Goal: Task Accomplishment & Management: Manage account settings

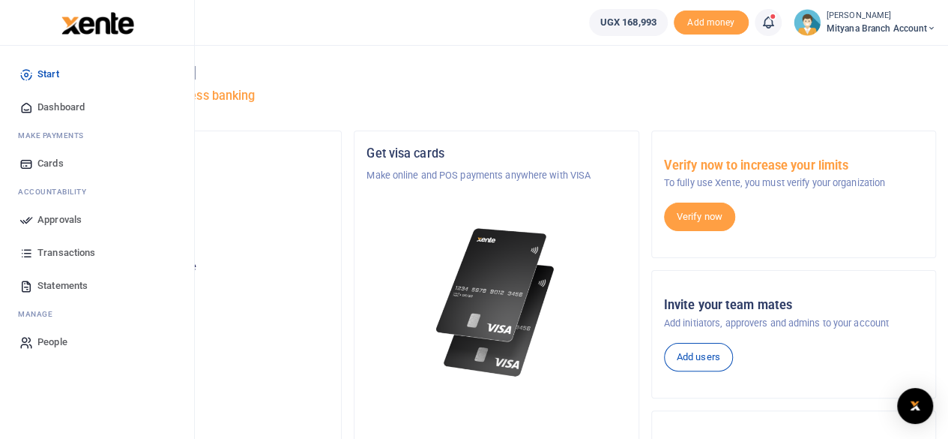
click at [59, 220] on span "Approvals" at bounding box center [59, 219] width 44 height 15
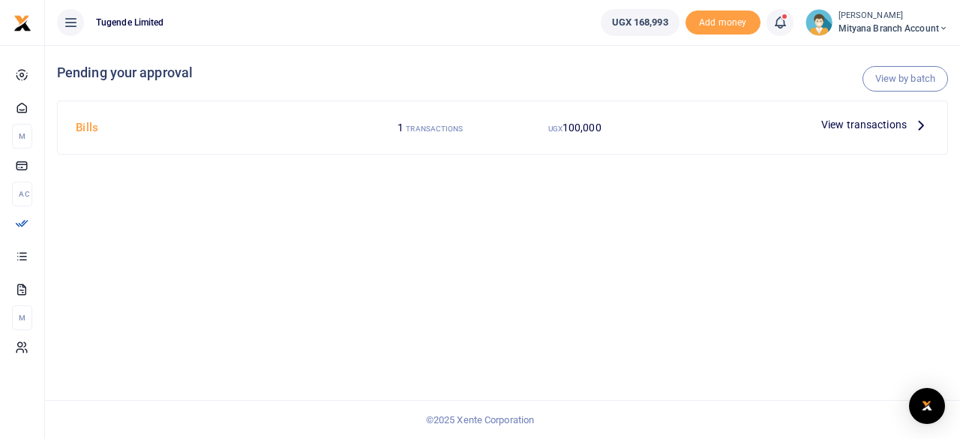
click at [921, 122] on icon at bounding box center [920, 124] width 16 height 16
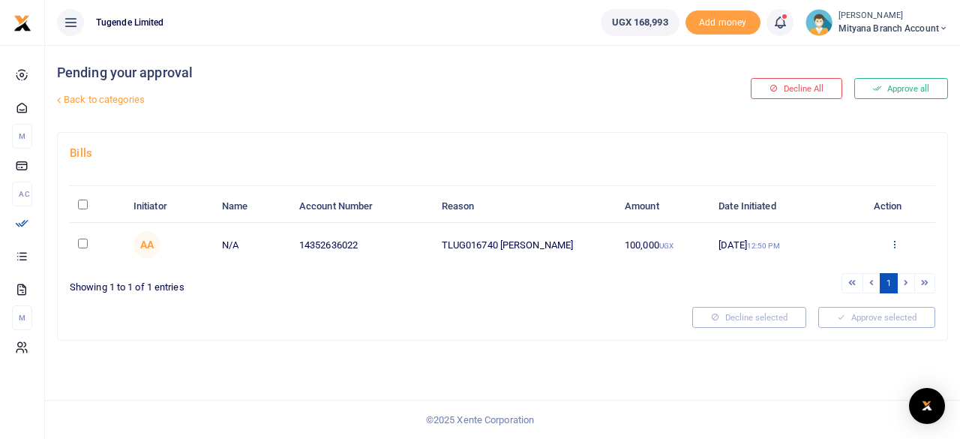
click at [891, 244] on icon at bounding box center [894, 243] width 10 height 10
click at [720, 175] on div at bounding box center [502, 179] width 865 height 13
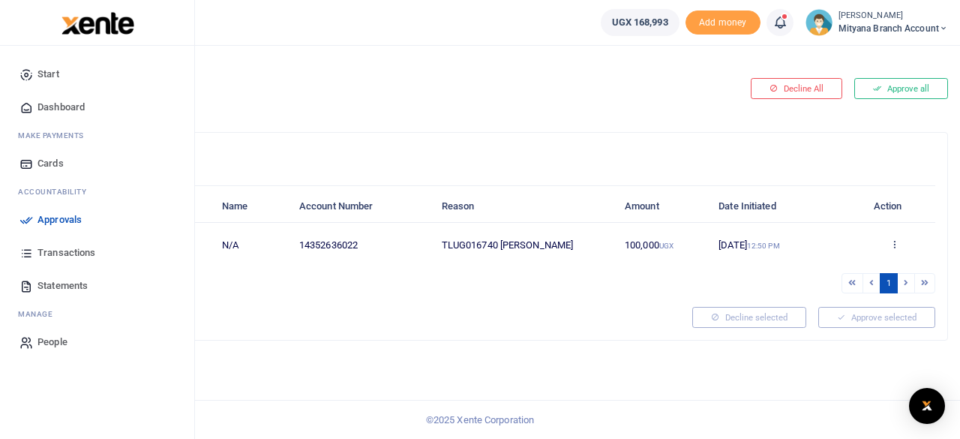
click at [58, 253] on span "Transactions" at bounding box center [66, 252] width 58 height 15
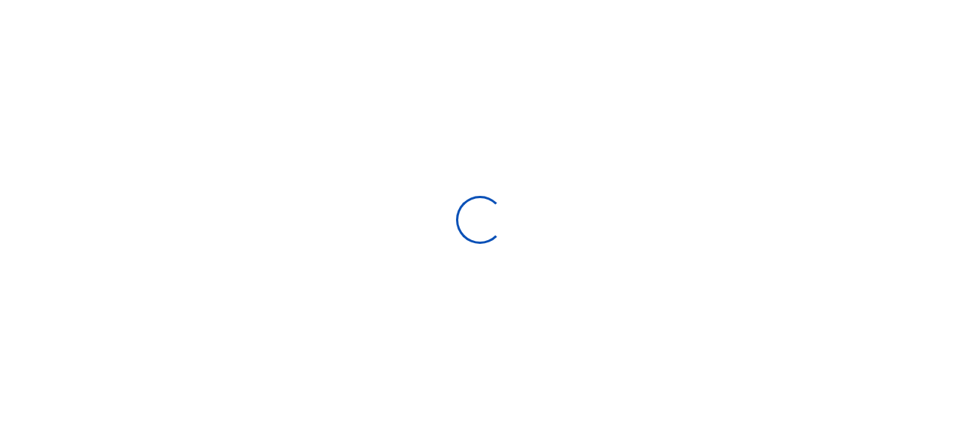
select select
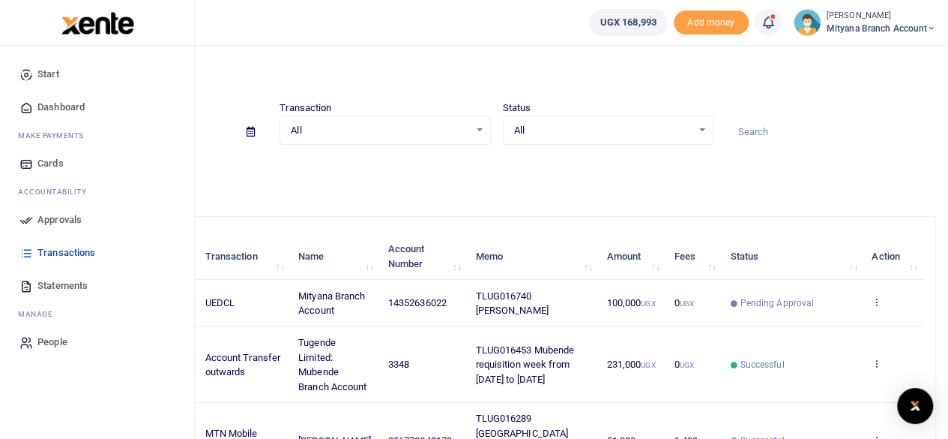
click at [55, 223] on span "Approvals" at bounding box center [59, 219] width 44 height 15
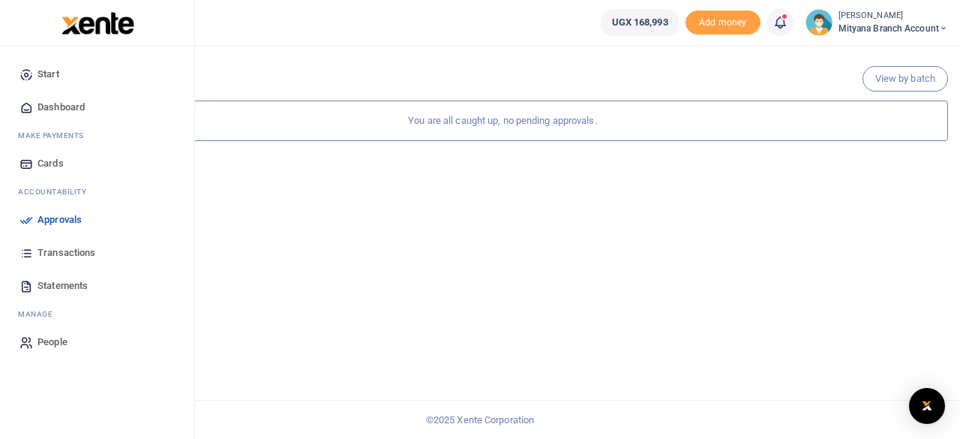
click at [64, 221] on span "Approvals" at bounding box center [59, 219] width 44 height 15
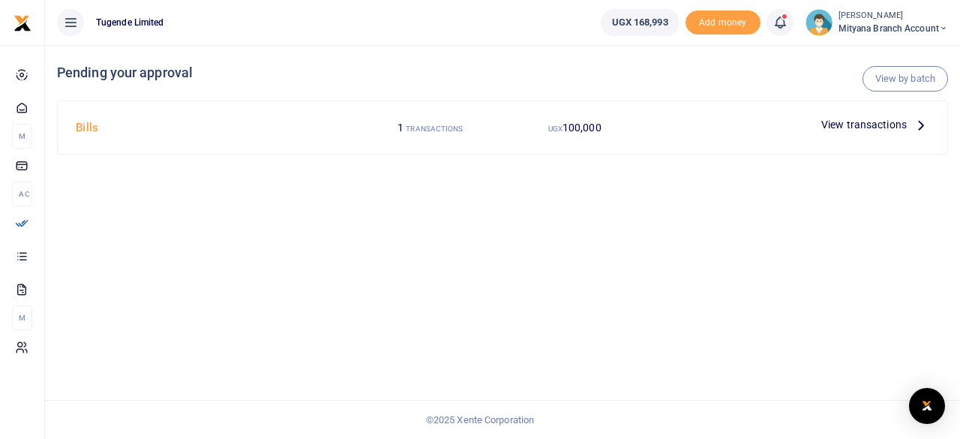
click at [922, 125] on icon at bounding box center [920, 124] width 16 height 16
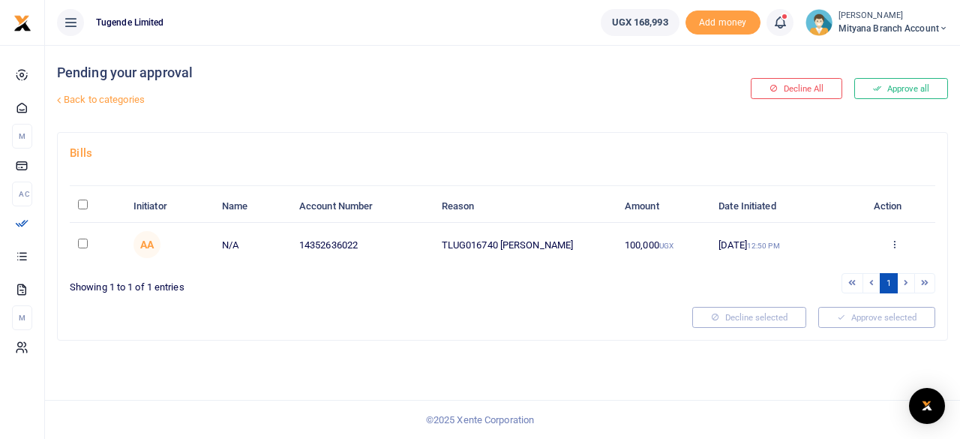
click at [891, 238] on div "Approve Decline Details" at bounding box center [894, 245] width 64 height 15
click at [892, 242] on icon at bounding box center [894, 243] width 10 height 10
click at [830, 268] on link "Approve" at bounding box center [839, 268] width 118 height 21
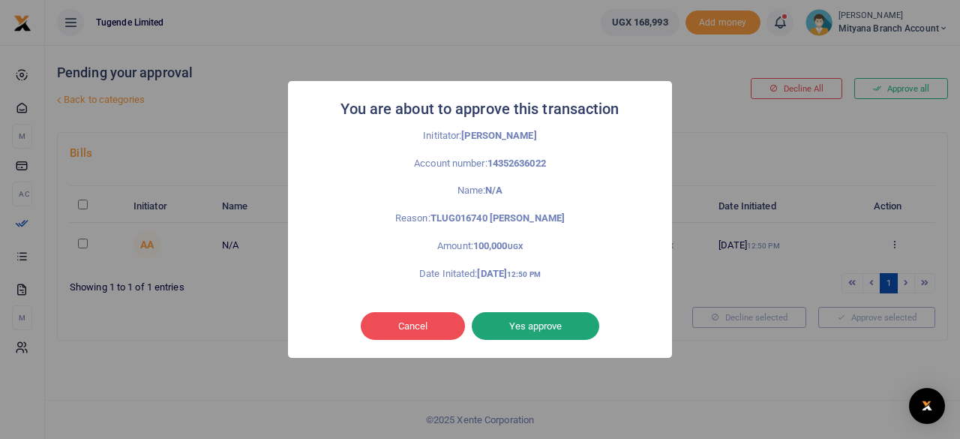
click at [528, 321] on button "Yes approve" at bounding box center [535, 326] width 127 height 28
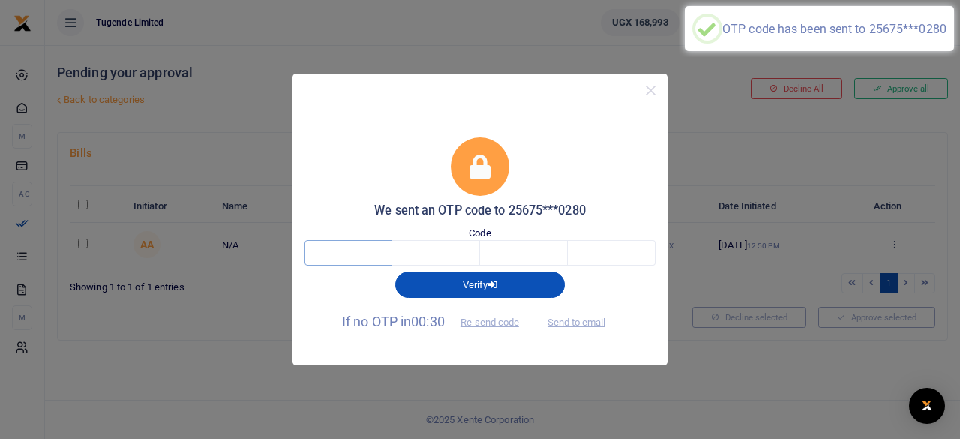
click at [373, 252] on input "text" at bounding box center [348, 252] width 88 height 25
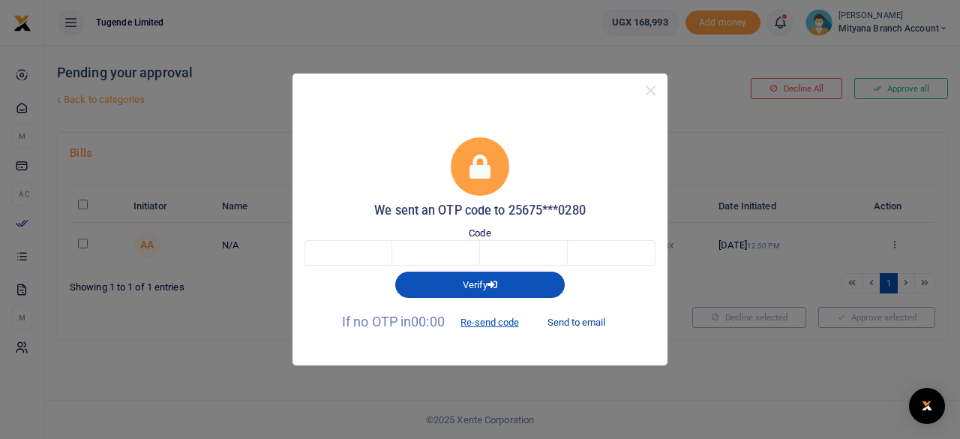
click at [573, 314] on button "Send to email" at bounding box center [575, 322] width 83 height 25
click at [364, 250] on input "text" at bounding box center [348, 252] width 88 height 25
type input "6"
type input "5"
type input "7"
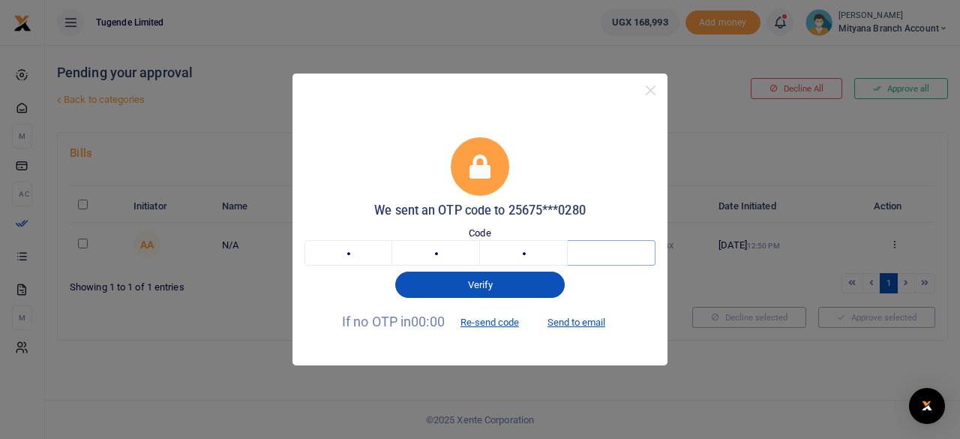
type input "6"
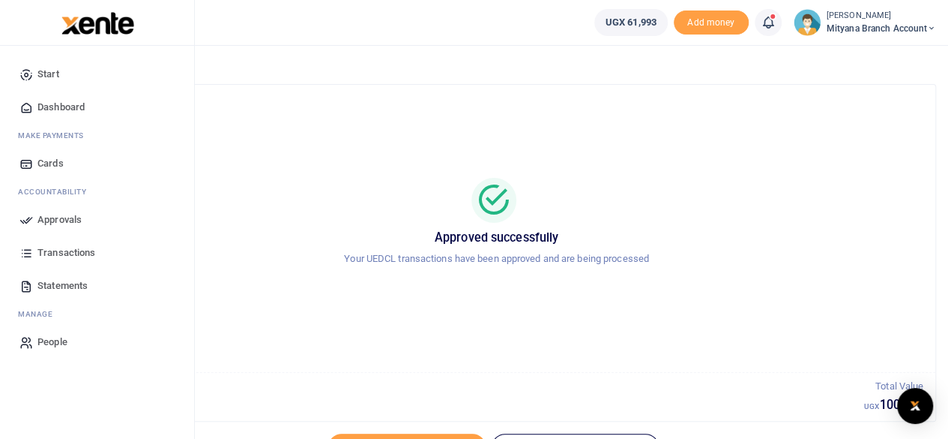
click at [55, 256] on span "Transactions" at bounding box center [66, 252] width 58 height 15
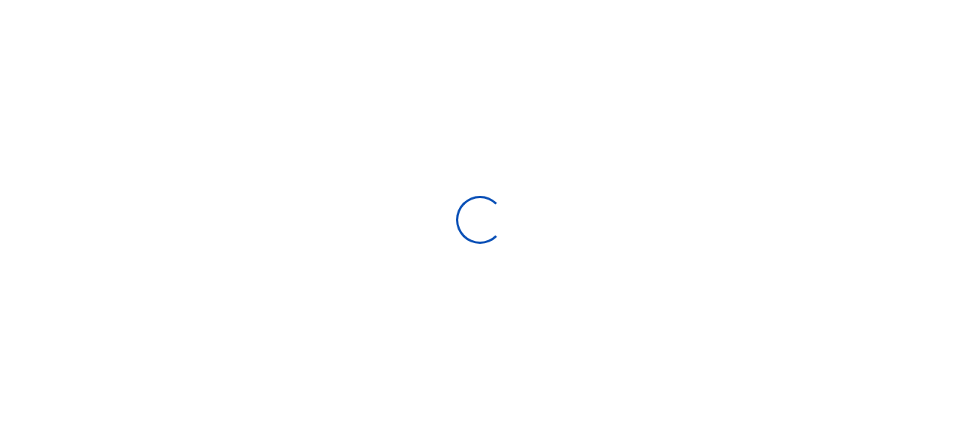
select select
